Goal: Find specific page/section: Find specific page/section

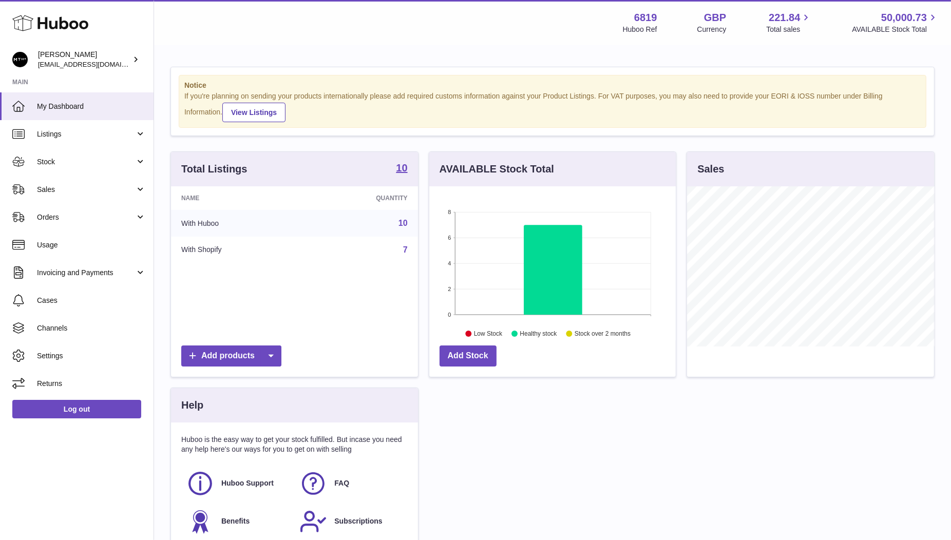
scroll to position [160, 247]
click at [54, 187] on span "Sales" at bounding box center [86, 190] width 98 height 10
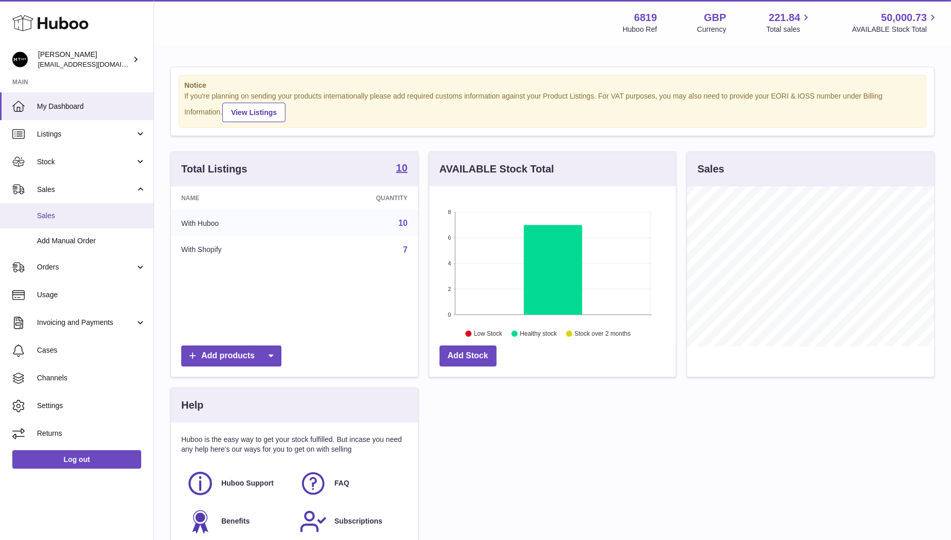
click at [53, 219] on span "Sales" at bounding box center [91, 216] width 109 height 10
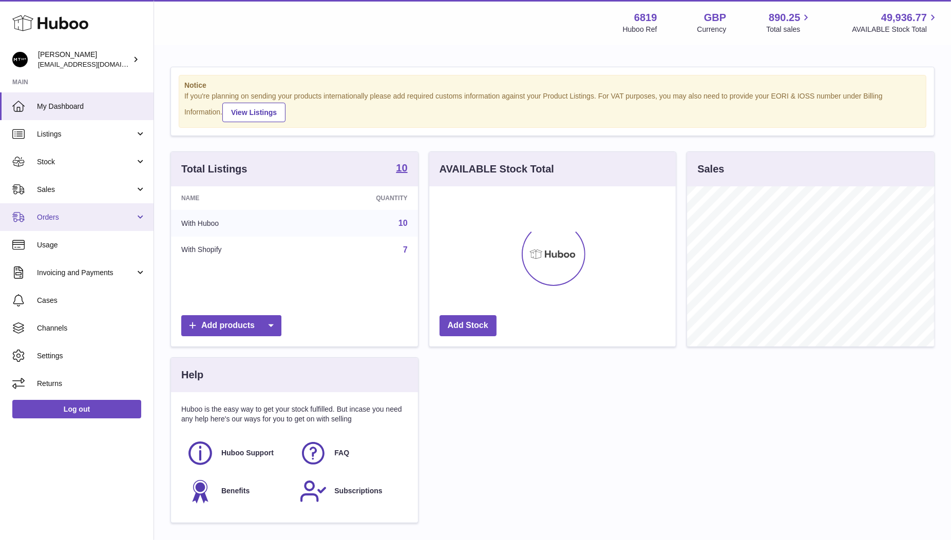
scroll to position [160, 247]
click at [66, 184] on link "Sales" at bounding box center [77, 190] width 154 height 28
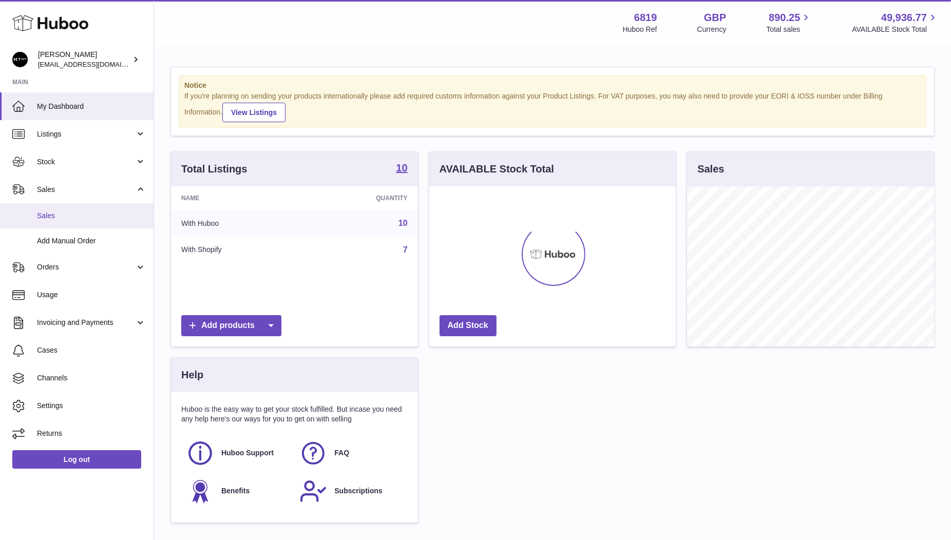
click at [64, 203] on link "Sales" at bounding box center [77, 215] width 154 height 25
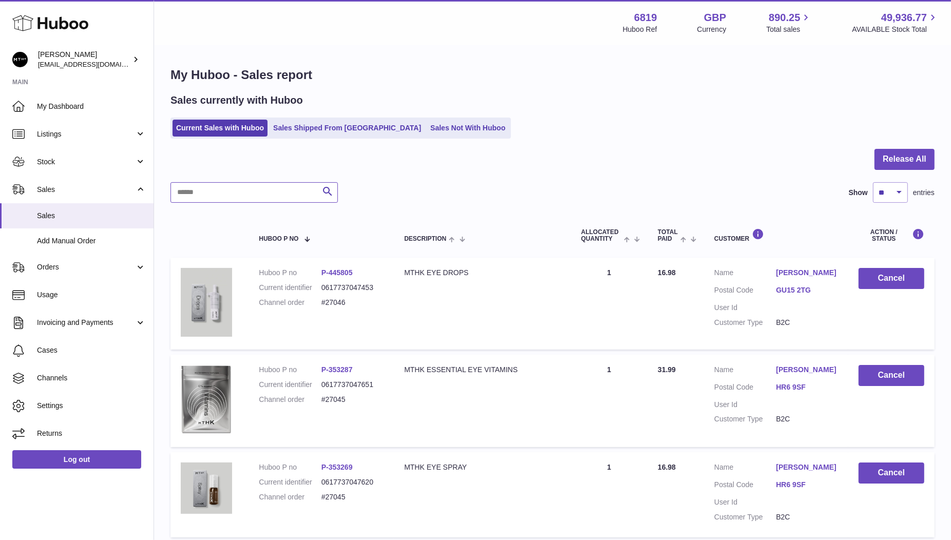
click at [221, 191] on input "text" at bounding box center [254, 192] width 167 height 21
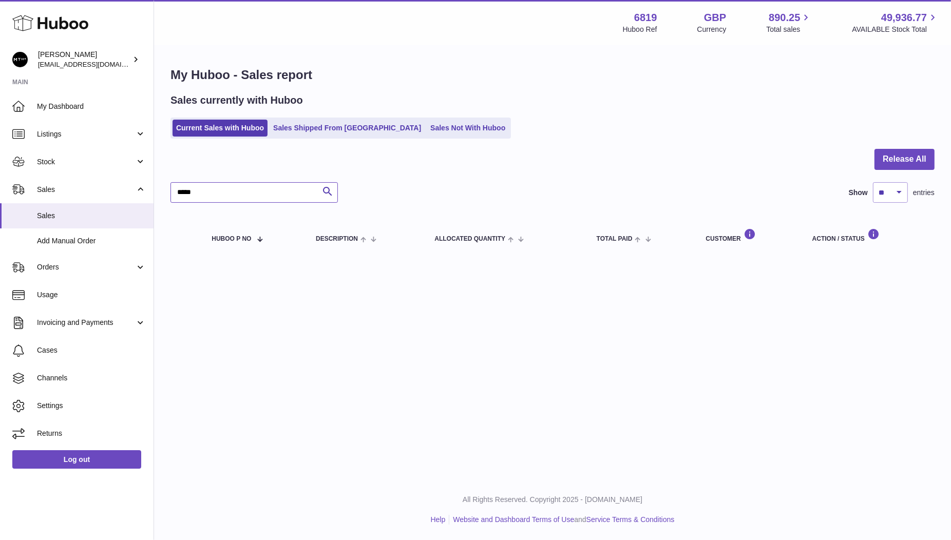
click at [187, 195] on input "*****" at bounding box center [254, 192] width 167 height 21
type input "*"
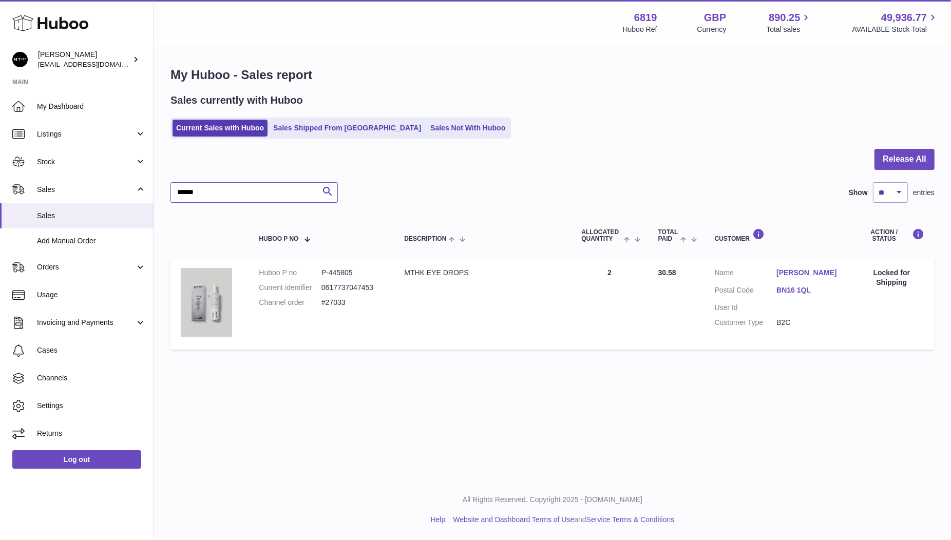
type input "******"
click at [335, 302] on dd "#27033" at bounding box center [353, 303] width 63 height 10
drag, startPoint x: 345, startPoint y: 302, endPoint x: 321, endPoint y: 301, distance: 23.6
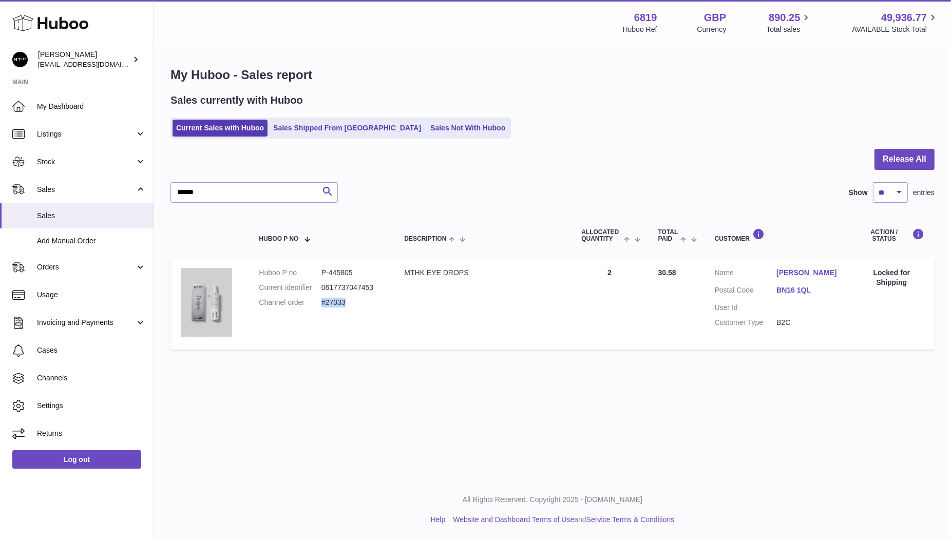
click at [322, 301] on dd "#27033" at bounding box center [353, 303] width 63 height 10
copy dd "#27033"
click at [61, 348] on span "Cases" at bounding box center [91, 351] width 109 height 10
